Goal: Obtain resource: Download file/media

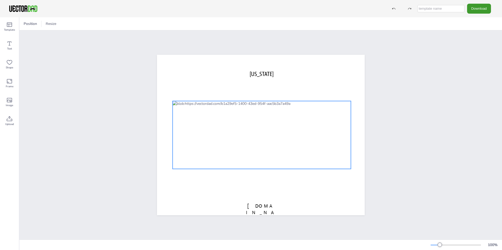
click at [271, 126] on div at bounding box center [261, 135] width 178 height 68
click at [238, 119] on div at bounding box center [261, 135] width 178 height 68
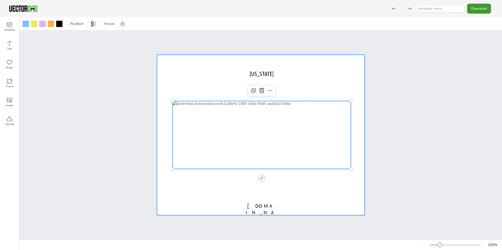
click at [224, 195] on div at bounding box center [260, 135] width 207 height 161
click at [238, 120] on div at bounding box center [261, 135] width 178 height 68
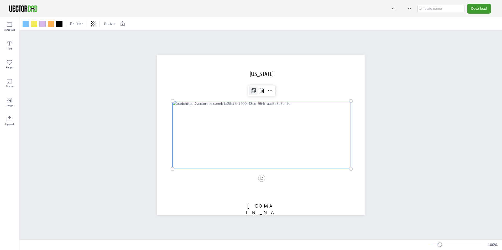
click at [250, 88] on icon at bounding box center [253, 91] width 6 height 6
click at [265, 104] on div at bounding box center [261, 135] width 178 height 68
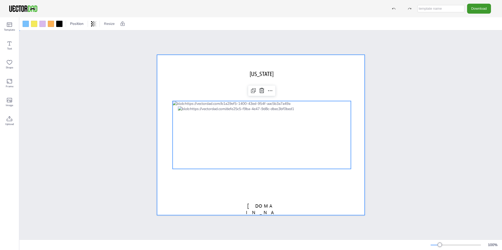
click at [268, 196] on div at bounding box center [260, 135] width 207 height 161
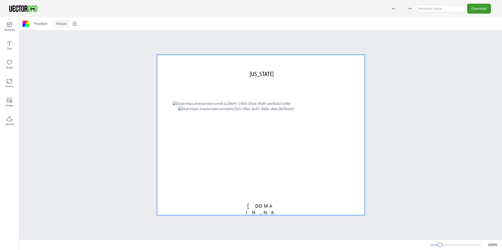
click at [61, 25] on button "Resize" at bounding box center [61, 24] width 15 height 8
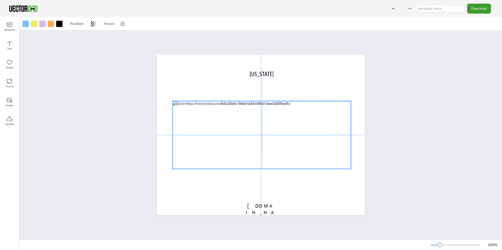
drag, startPoint x: 263, startPoint y: 104, endPoint x: 258, endPoint y: 100, distance: 7.3
click at [258, 101] on div at bounding box center [261, 135] width 178 height 68
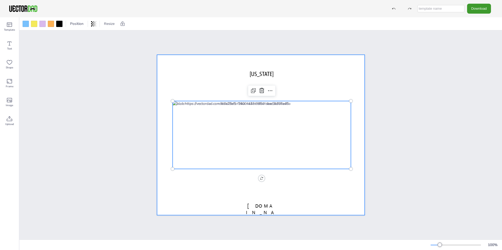
click at [288, 82] on div at bounding box center [260, 135] width 207 height 161
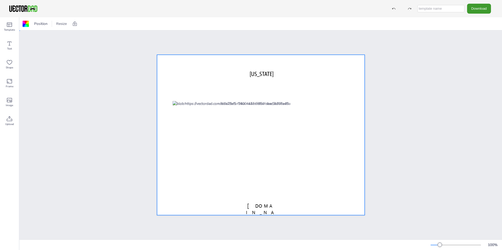
click at [254, 93] on div at bounding box center [260, 135] width 207 height 161
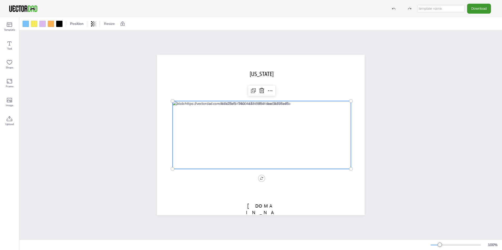
click at [254, 114] on div at bounding box center [261, 135] width 178 height 68
click at [268, 88] on icon at bounding box center [270, 91] width 6 height 6
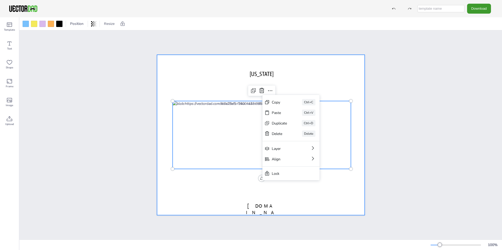
click at [227, 180] on div at bounding box center [260, 135] width 207 height 161
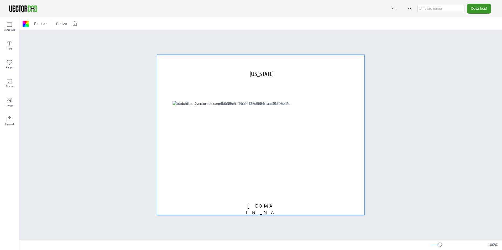
click at [479, 8] on button "Download" at bounding box center [479, 9] width 24 height 10
click at [476, 66] on li "PDF" at bounding box center [480, 64] width 43 height 11
click at [9, 28] on span "Template" at bounding box center [9, 30] width 11 height 4
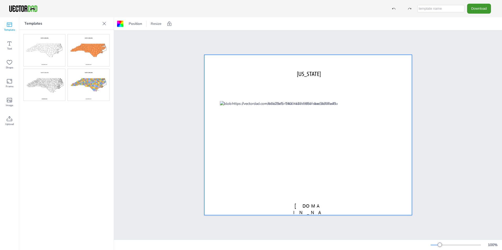
click at [79, 82] on img at bounding box center [88, 85] width 41 height 32
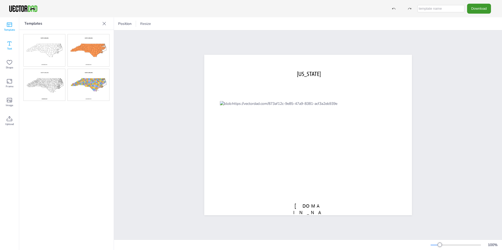
click at [10, 46] on icon at bounding box center [9, 43] width 6 height 6
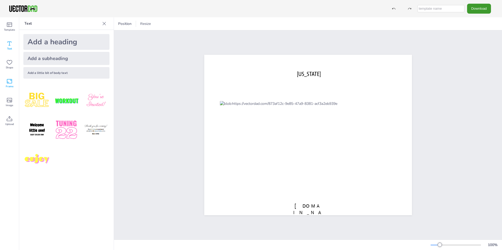
click at [10, 85] on span "Frame" at bounding box center [10, 86] width 8 height 4
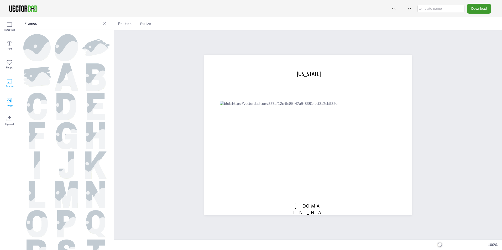
click at [9, 102] on icon at bounding box center [9, 100] width 6 height 6
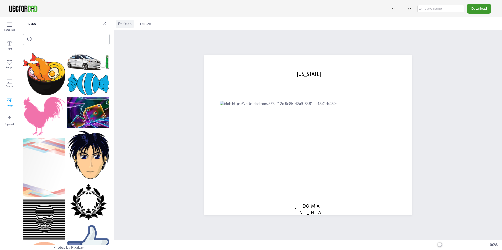
click at [121, 24] on span "Position" at bounding box center [124, 23] width 15 height 5
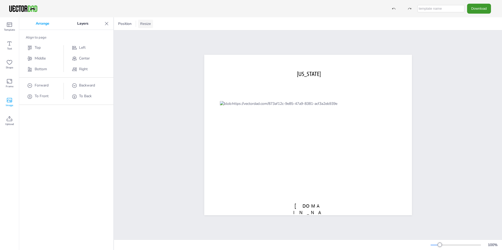
click at [149, 24] on button "Resize" at bounding box center [145, 24] width 15 height 8
click at [149, 37] on li "US Letter Landscape (11in x 8.5in)" at bounding box center [169, 34] width 63 height 10
click at [479, 10] on button "Download" at bounding box center [479, 9] width 24 height 10
click at [477, 64] on li "PDF" at bounding box center [480, 64] width 43 height 11
